Goal: Task Accomplishment & Management: Complete application form

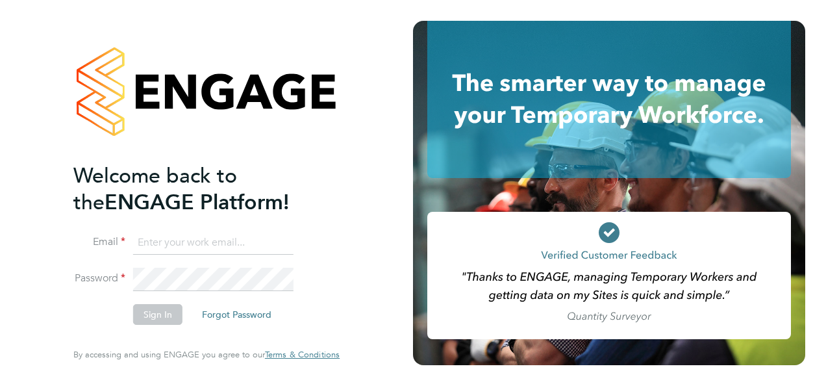
type input "jasmin.padmore@bgis.com"
click at [157, 316] on button "Sign In" at bounding box center [157, 314] width 49 height 21
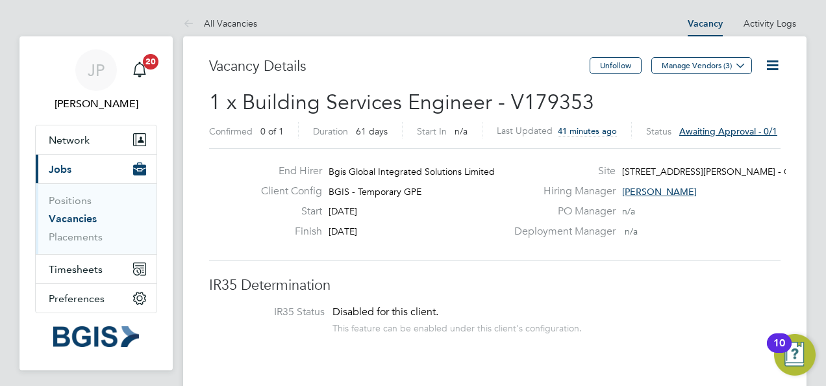
click at [82, 218] on link "Vacancies" at bounding box center [73, 218] width 48 height 12
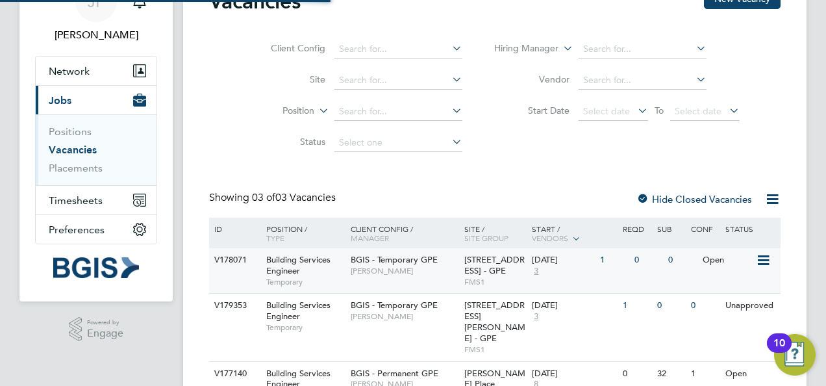
scroll to position [114, 0]
